Goal: Information Seeking & Learning: Learn about a topic

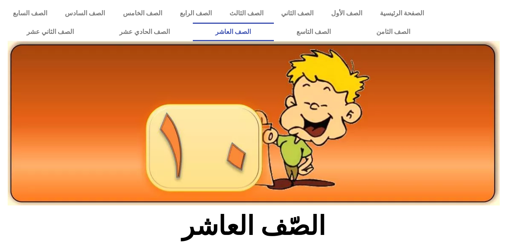
scroll to position [202, 0]
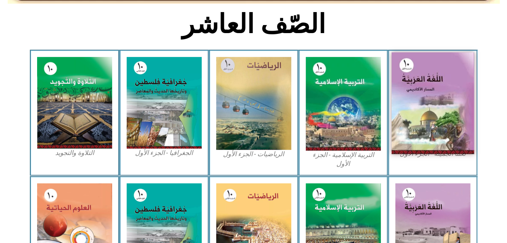
click at [417, 92] on img at bounding box center [432, 103] width 83 height 102
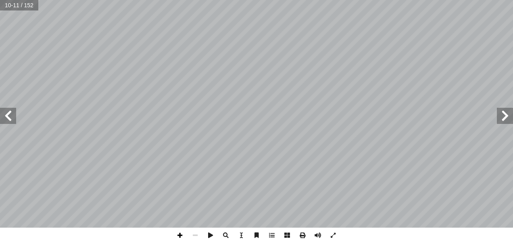
click at [178, 233] on span at bounding box center [179, 235] width 15 height 15
click at [476, 73] on html "الصفحة الرئيسية الصف الأول الصف الثاني الصف الثالث الصف الرابع الصف الخامس الصف…" at bounding box center [256, 36] width 513 height 73
click at [178, 235] on span at bounding box center [179, 235] width 15 height 15
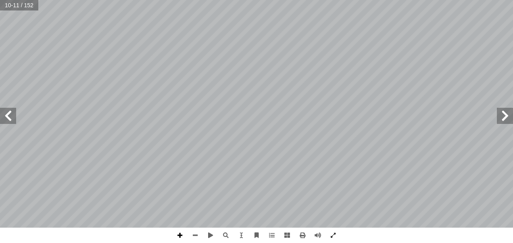
click at [181, 232] on span at bounding box center [179, 235] width 15 height 15
click at [180, 233] on span at bounding box center [179, 235] width 15 height 15
click at [195, 236] on span at bounding box center [195, 235] width 15 height 15
click at [195, 235] on span at bounding box center [195, 235] width 15 height 15
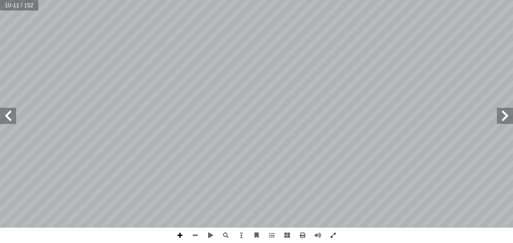
click at [181, 232] on span at bounding box center [179, 235] width 15 height 15
click at [180, 236] on span at bounding box center [179, 235] width 15 height 15
click at [298, 73] on html "الصفحة الرئيسية الصف الأول الصف الثاني الصف الثالث الصف الرابع الصف الخامس الصف…" at bounding box center [256, 36] width 513 height 73
click at [513, 73] on html "الصفحة الرئيسية الصف الأول الصف الثاني الصف الثالث الصف الرابع الصف الخامس الصف…" at bounding box center [256, 36] width 513 height 73
click at [0, 73] on html "الصفحة الرئيسية الصف الأول الصف الثاني الصف الثالث الصف الرابع الصف الخامس الصف…" at bounding box center [256, 36] width 513 height 73
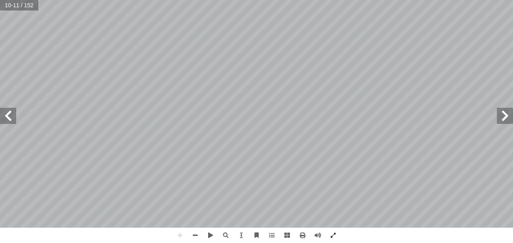
click at [513, 0] on html "الصفحة الرئيسية الصف الأول الصف الثاني الصف الثالث الصف الرابع الصف الخامس الصف…" at bounding box center [256, 36] width 513 height 73
click at [499, 0] on html "الصفحة الرئيسية الصف الأول الصف الثاني الصف الثالث الصف الرابع الصف الخامس الصف…" at bounding box center [256, 36] width 513 height 73
click at [194, 234] on span at bounding box center [195, 235] width 15 height 15
click at [196, 236] on span at bounding box center [195, 235] width 15 height 15
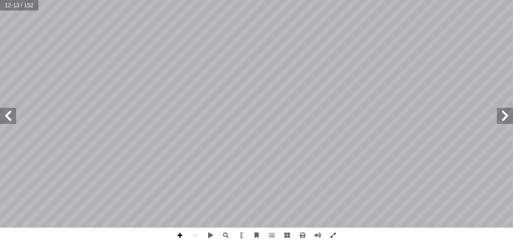
click at [181, 234] on span at bounding box center [179, 235] width 15 height 15
click at [174, 73] on html "الصفحة الرئيسية الصف الأول الصف الثاني الصف الثالث الصف الرابع الصف الخامس الصف…" at bounding box center [256, 36] width 513 height 73
click at [196, 232] on span at bounding box center [195, 235] width 15 height 15
click at [180, 234] on span at bounding box center [179, 235] width 15 height 15
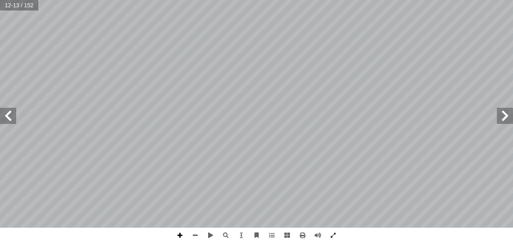
click at [180, 234] on span at bounding box center [179, 235] width 15 height 15
click at [195, 232] on span at bounding box center [195, 235] width 15 height 15
click at [180, 236] on span at bounding box center [179, 235] width 15 height 15
click at [199, 233] on span at bounding box center [195, 235] width 15 height 15
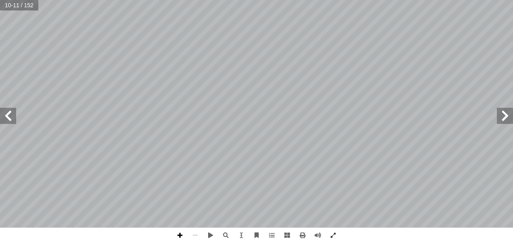
click at [177, 240] on span at bounding box center [179, 235] width 15 height 15
click at [198, 232] on span at bounding box center [195, 235] width 15 height 15
click at [183, 236] on span at bounding box center [179, 235] width 15 height 15
